Goal: Information Seeking & Learning: Learn about a topic

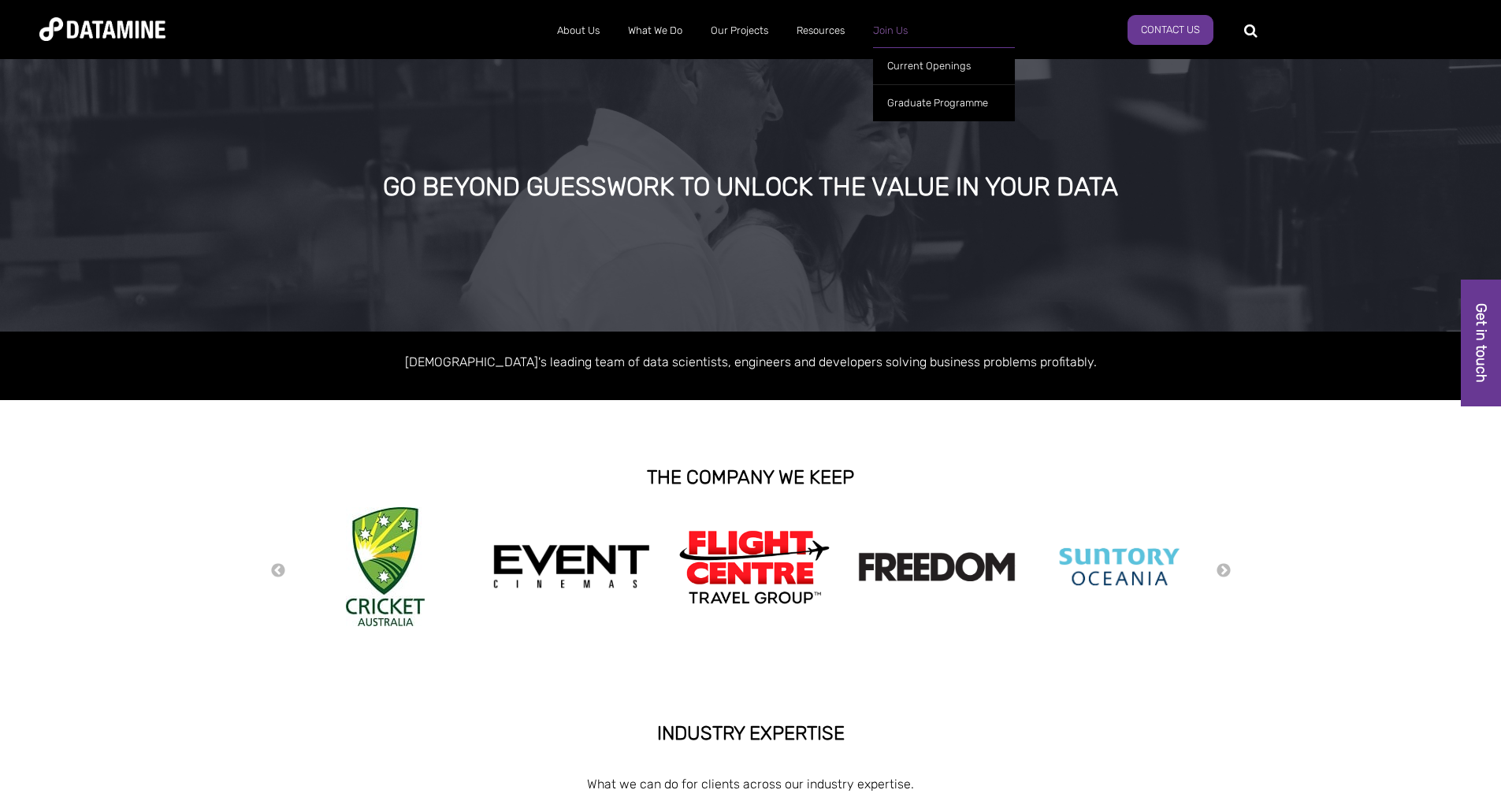
click at [885, 28] on link "Join Us" at bounding box center [890, 31] width 63 height 41
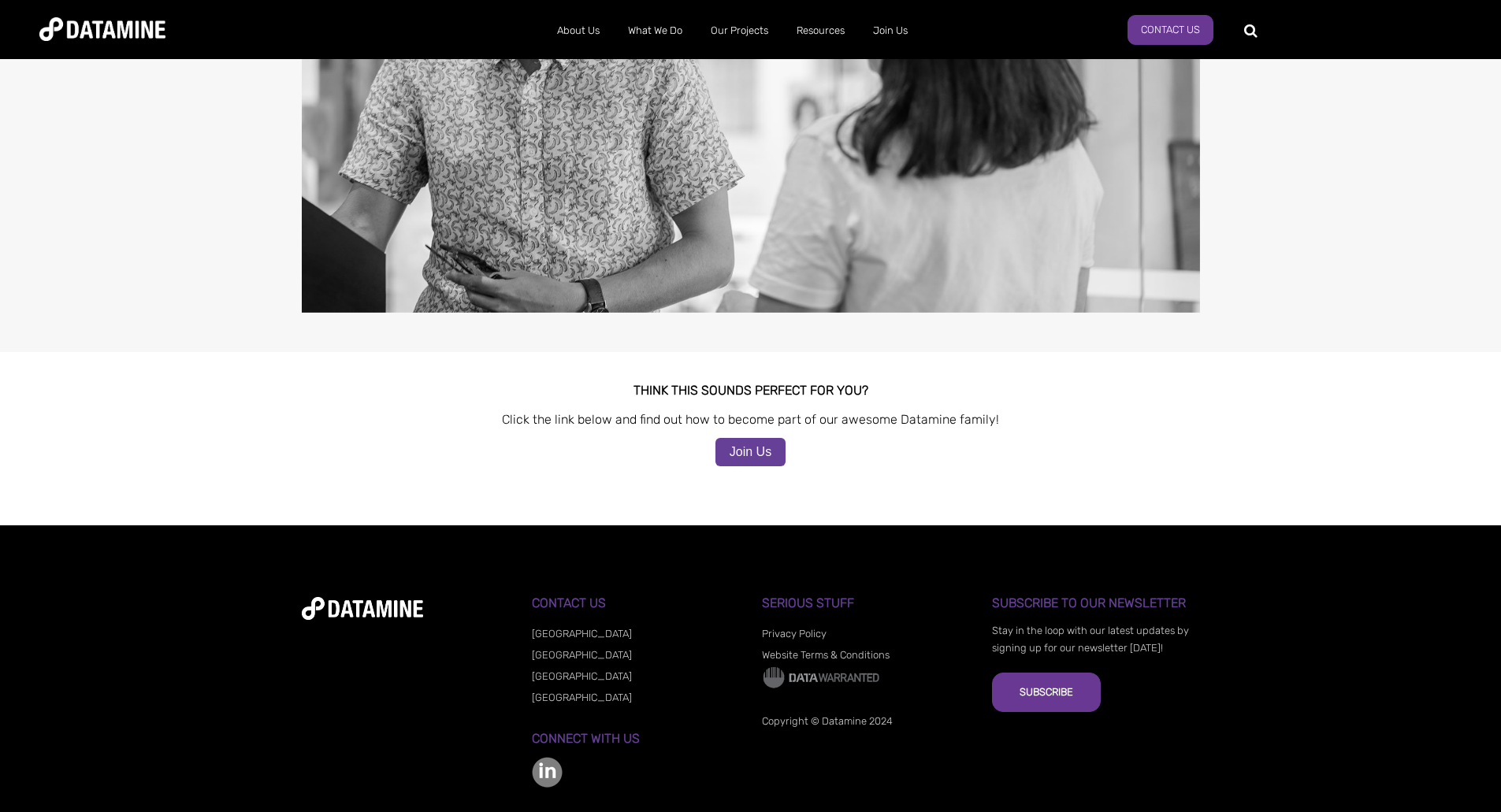
scroll to position [1299, 0]
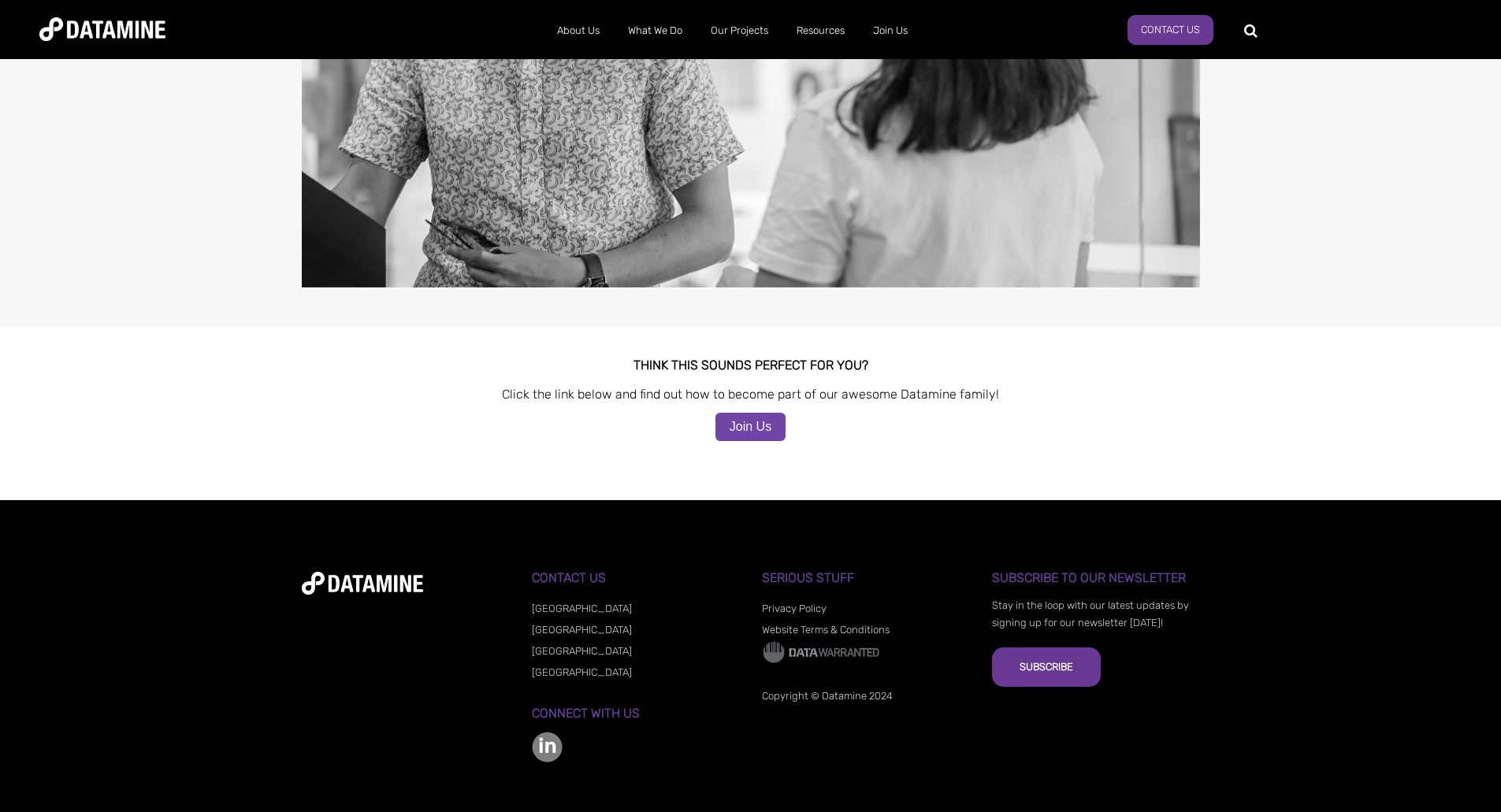
click at [735, 413] on link "Join Us" at bounding box center [750, 427] width 70 height 29
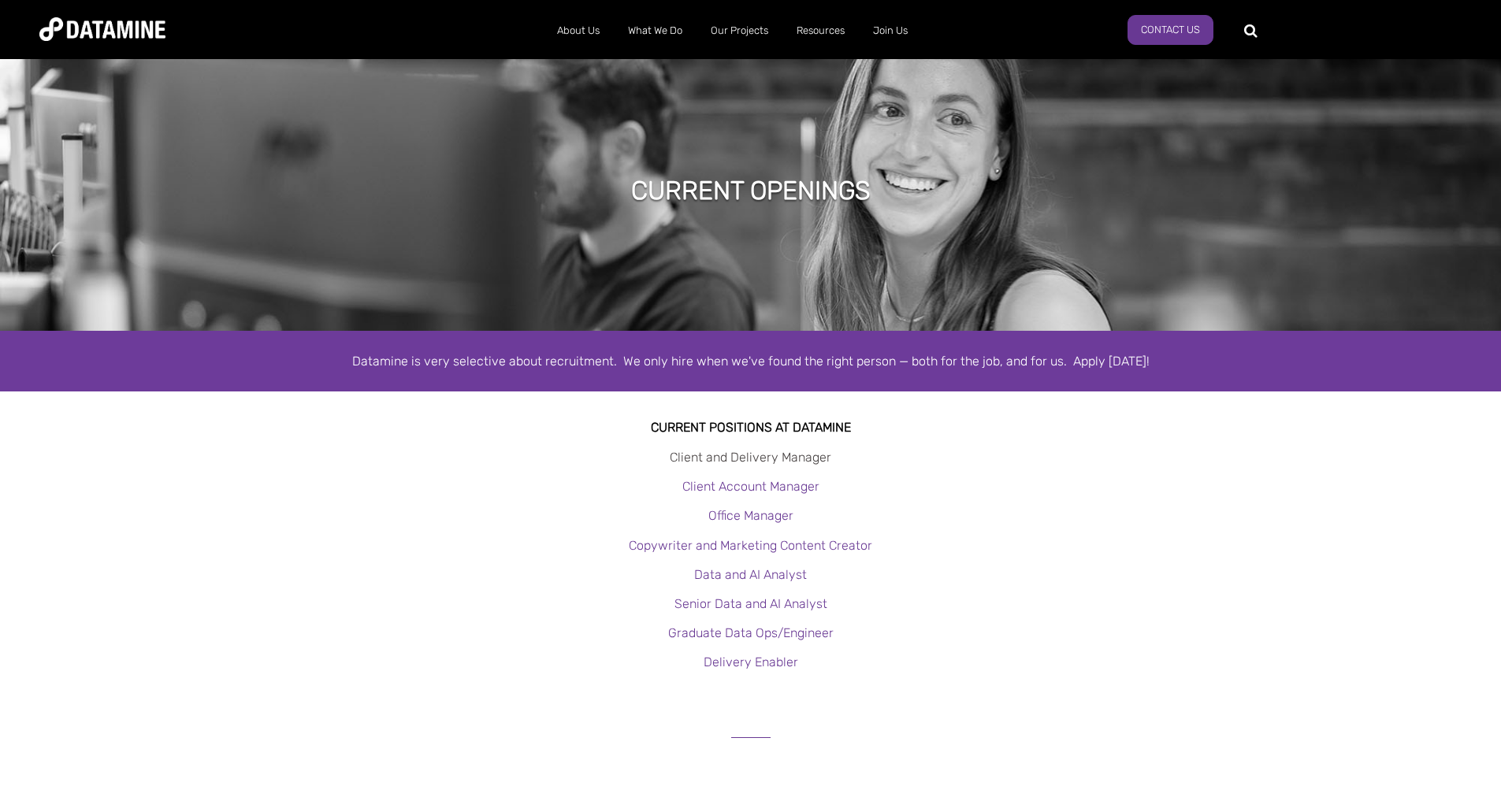
click at [730, 463] on link "Client and Delivery Manager" at bounding box center [750, 457] width 161 height 15
click at [726, 489] on link "Client Account Manager" at bounding box center [750, 486] width 137 height 15
click at [728, 513] on link "Office Manager" at bounding box center [750, 516] width 85 height 15
click at [707, 542] on link "Copywriter and Marketing Content Creator" at bounding box center [750, 545] width 244 height 15
click at [717, 569] on link "Data and AI Analyst" at bounding box center [750, 574] width 112 height 15
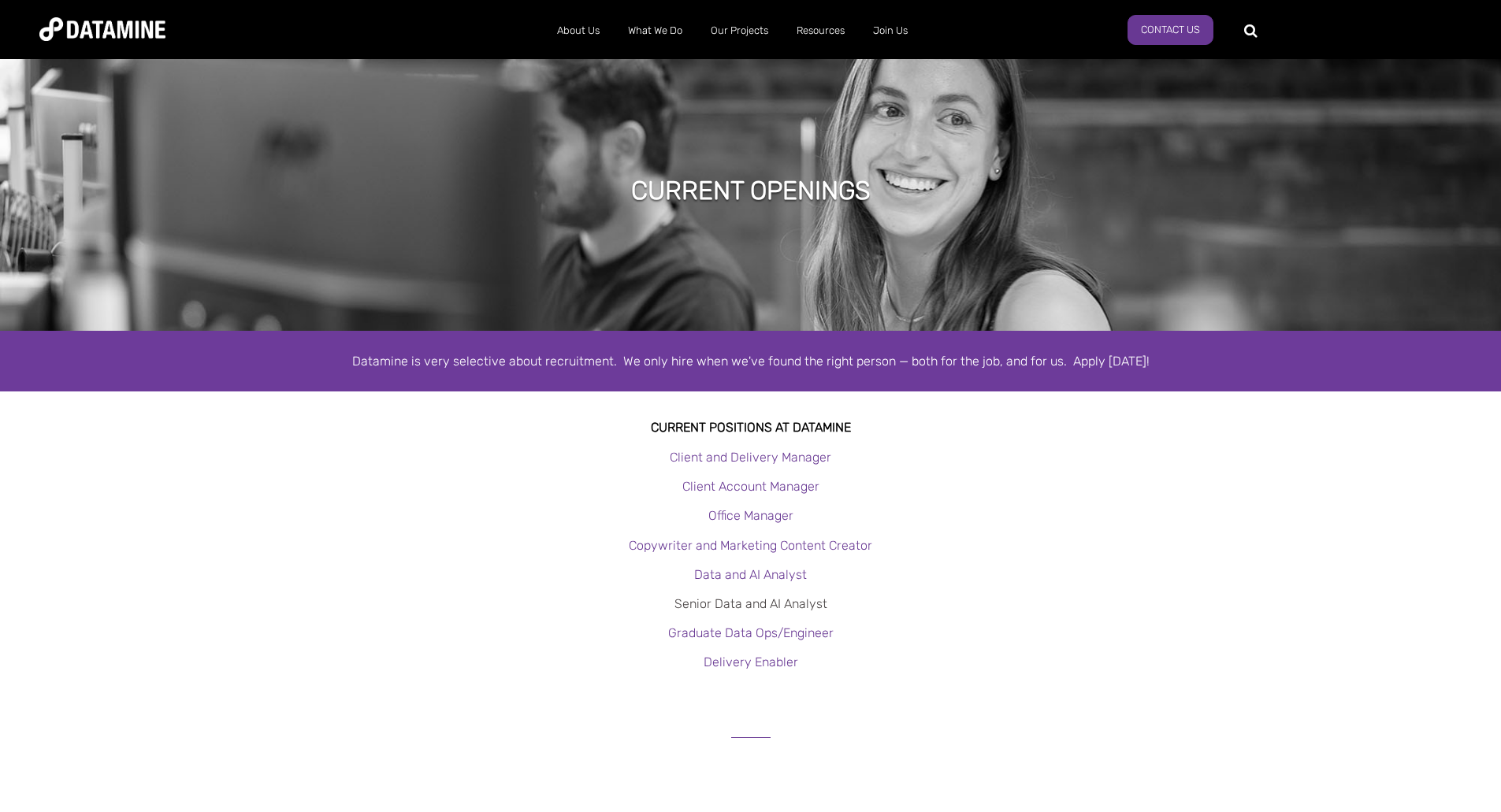
click at [711, 604] on link "Senior Data and AI Analyst" at bounding box center [751, 604] width 153 height 15
click at [706, 630] on link "Graduate Data Ops/Engineer" at bounding box center [750, 633] width 165 height 15
click at [723, 658] on link "Delivery Enabler" at bounding box center [750, 661] width 95 height 15
